Goal: Information Seeking & Learning: Learn about a topic

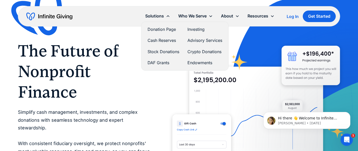
click at [159, 28] on link "Donation Page" at bounding box center [164, 29] width 32 height 7
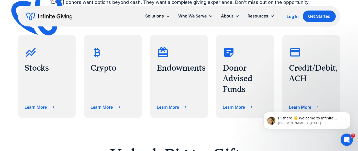
scroll to position [242, 0]
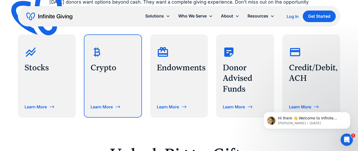
click at [121, 86] on div "Crypto Learn More" at bounding box center [112, 76] width 57 height 82
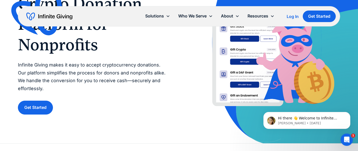
scroll to position [116, 0]
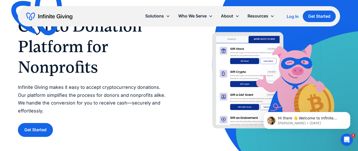
scroll to position [0, 0]
